Goal: Complete application form

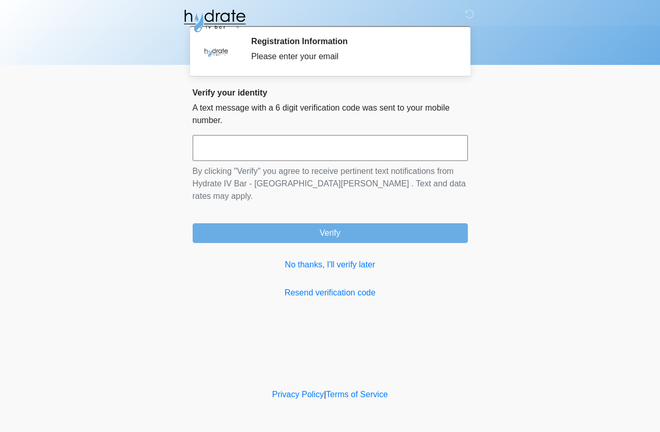
click at [152, 333] on body "‎ ‎ ‎ Registration Information Please enter your email Please connect to Wi-Fi …" at bounding box center [330, 216] width 660 height 432
click at [319, 145] on input "text" at bounding box center [330, 148] width 275 height 26
click at [311, 107] on p "A text message with a 6 digit verification code was sent to your mobile number." at bounding box center [330, 114] width 275 height 25
click at [327, 142] on input "*****" at bounding box center [330, 148] width 275 height 26
click at [371, 154] on input "*****" at bounding box center [330, 148] width 275 height 26
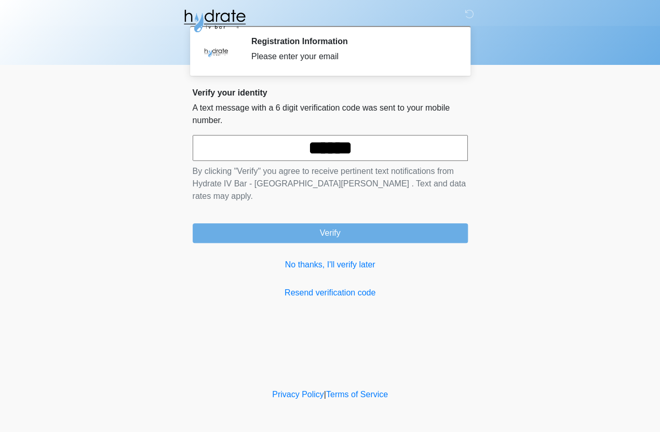
type input "******"
click at [330, 223] on button "Verify" at bounding box center [330, 233] width 275 height 20
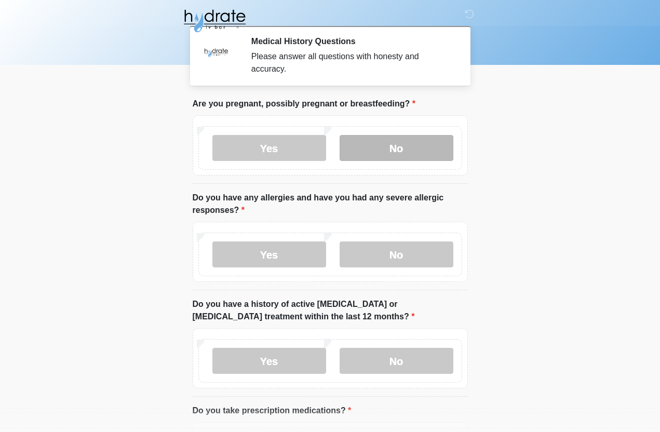
click at [394, 145] on label "No" at bounding box center [397, 148] width 114 height 26
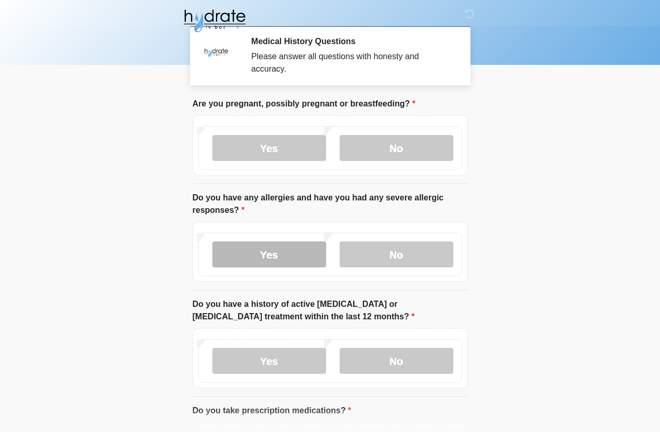
click at [290, 256] on label "Yes" at bounding box center [269, 254] width 114 height 26
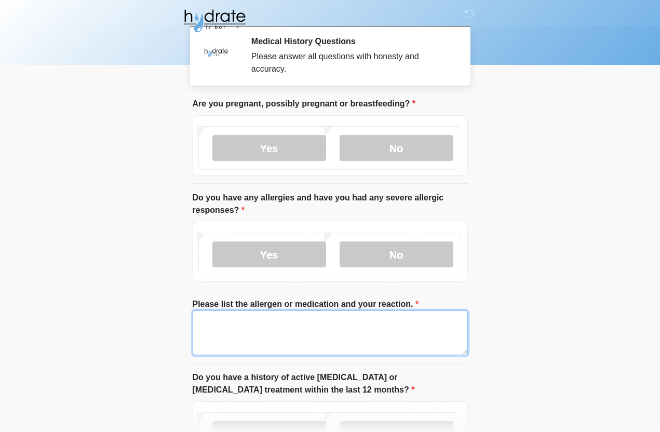
click at [299, 336] on textarea "Please list the allergen or medication and your reaction." at bounding box center [330, 332] width 275 height 45
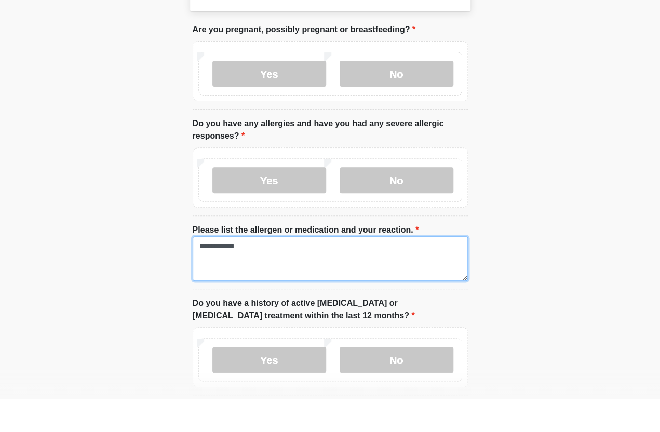
scroll to position [42, 0]
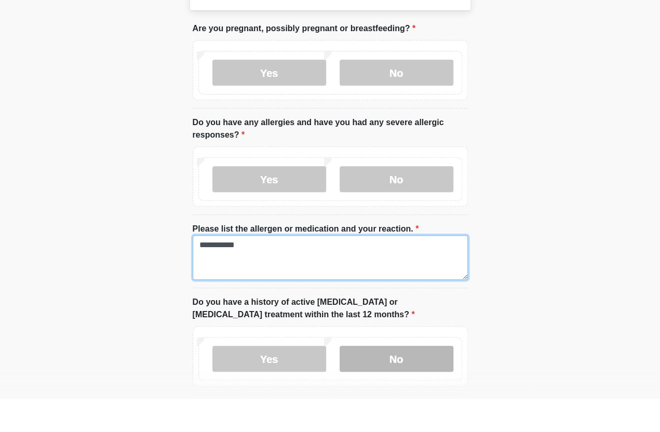
type textarea "**********"
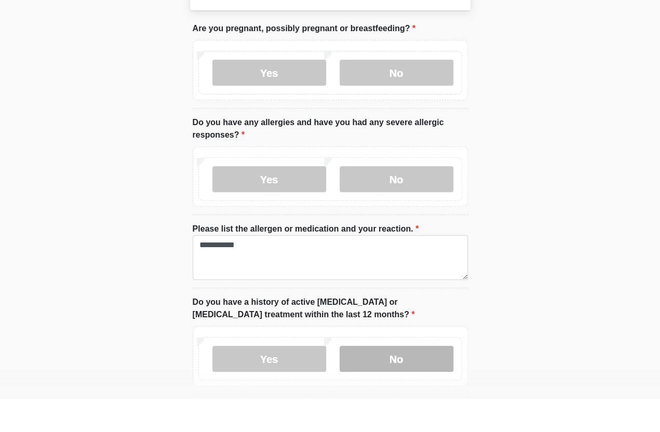
click at [378, 380] on label "No" at bounding box center [397, 393] width 114 height 26
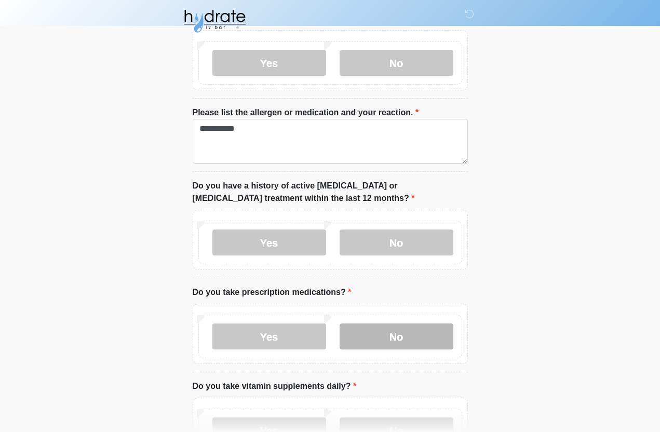
click at [366, 340] on label "No" at bounding box center [397, 336] width 114 height 26
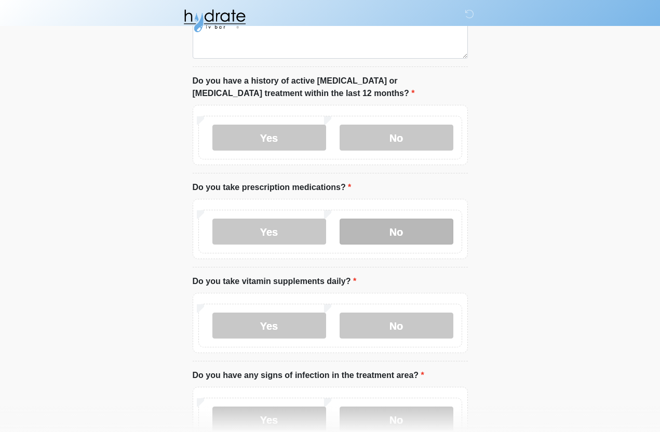
scroll to position [325, 0]
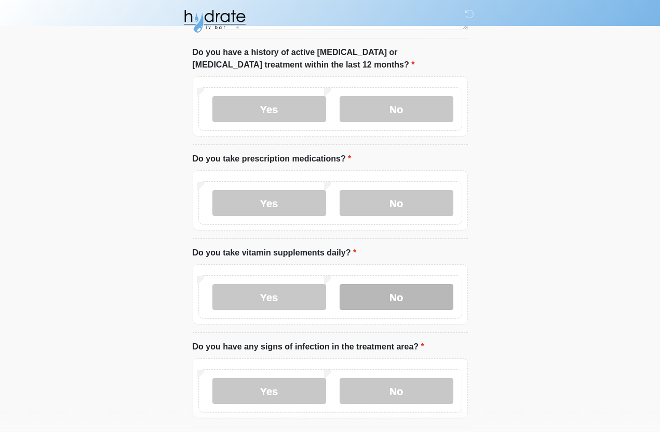
click at [401, 290] on label "No" at bounding box center [397, 297] width 114 height 26
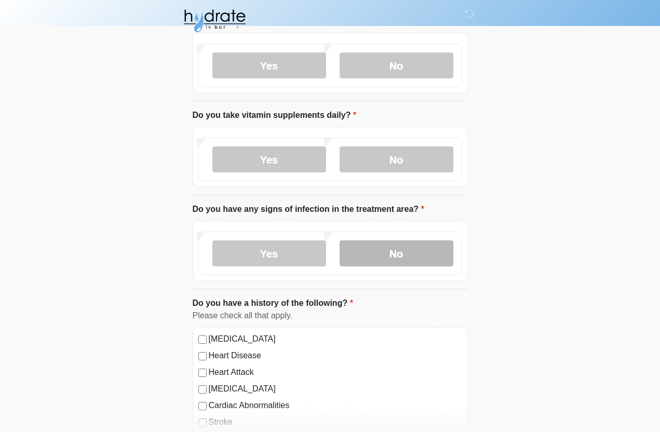
click at [409, 249] on label "No" at bounding box center [397, 253] width 114 height 26
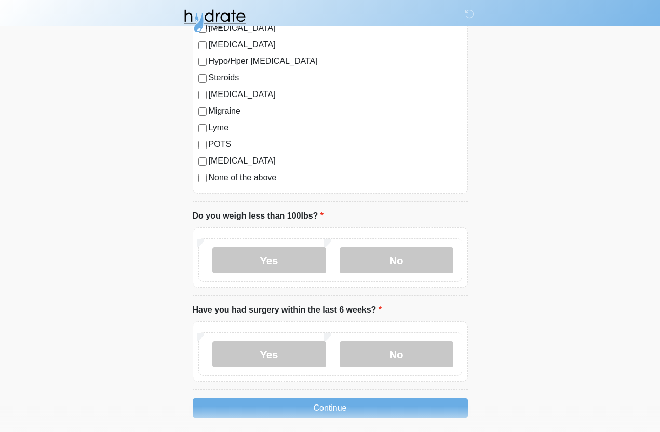
scroll to position [1156, 0]
click at [397, 247] on label "No" at bounding box center [397, 260] width 114 height 26
click at [394, 349] on label "No" at bounding box center [397, 354] width 114 height 26
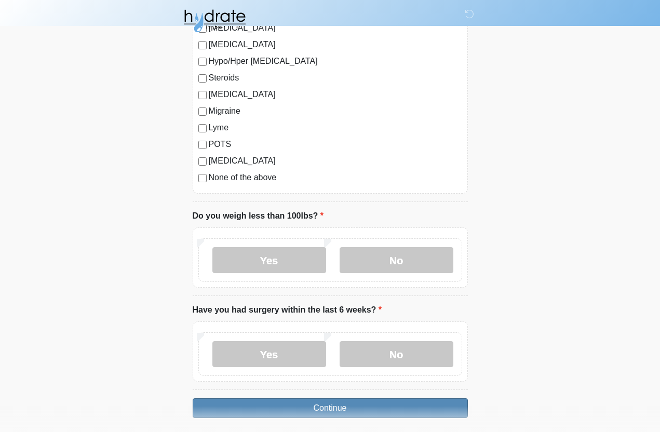
click at [356, 400] on button "Continue" at bounding box center [330, 408] width 275 height 20
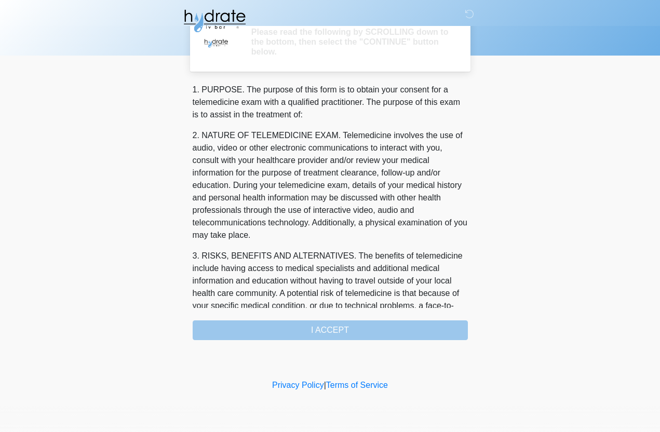
scroll to position [0, 0]
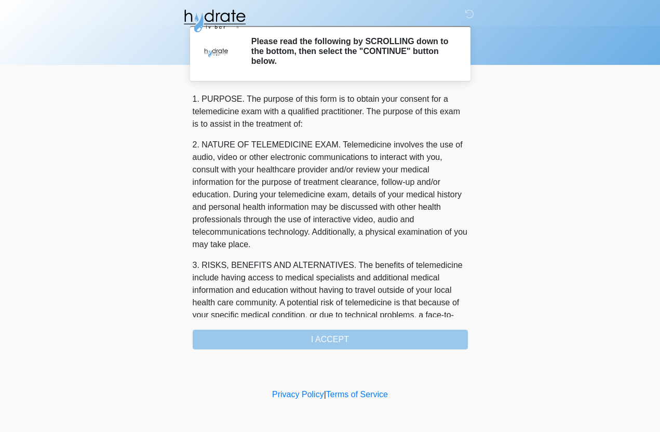
click at [323, 344] on div "1. PURPOSE. The purpose of this form is to obtain your consent for a telemedici…" at bounding box center [330, 221] width 275 height 256
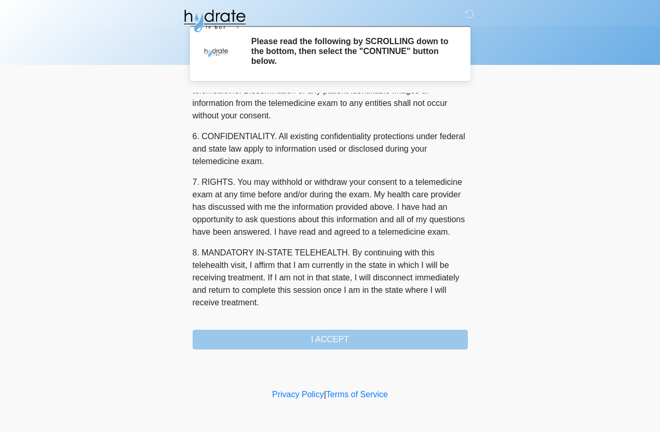
click at [320, 335] on div "1. PURPOSE. The purpose of this form is to obtain your consent for a telemedici…" at bounding box center [330, 221] width 275 height 256
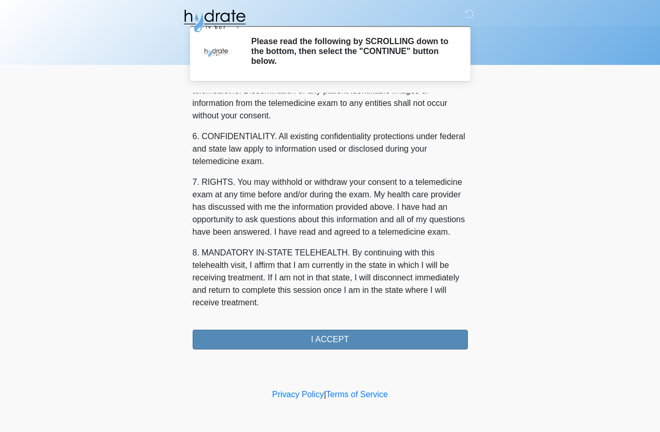
click at [335, 344] on button "I ACCEPT" at bounding box center [330, 340] width 275 height 20
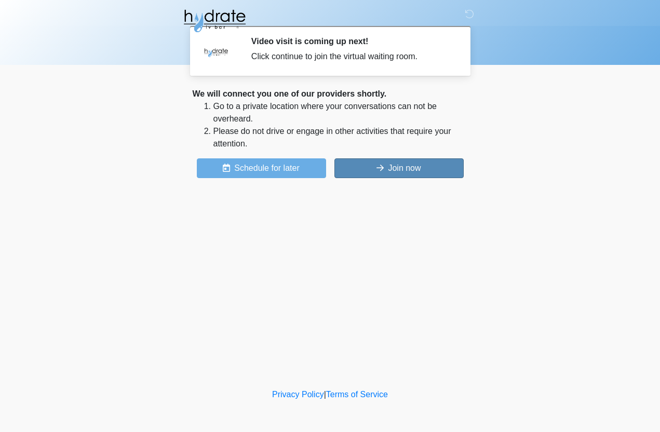
click at [397, 158] on button "Join now" at bounding box center [398, 168] width 129 height 20
